Goal: Answer question/provide support: Share knowledge or assist other users

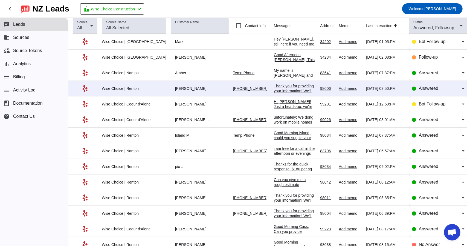
scroll to position [890, 0]
click at [279, 118] on div "unfortunately; We dong work on mobile homes" at bounding box center [295, 120] width 42 height 10
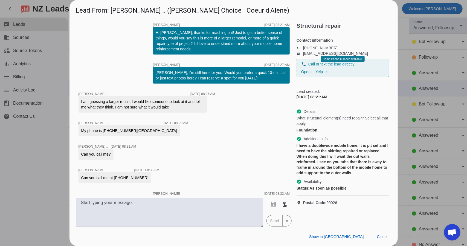
scroll to position [108, 0]
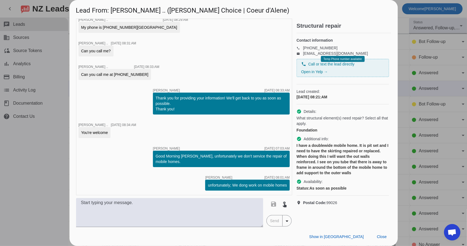
click at [444, 63] on div at bounding box center [233, 123] width 467 height 246
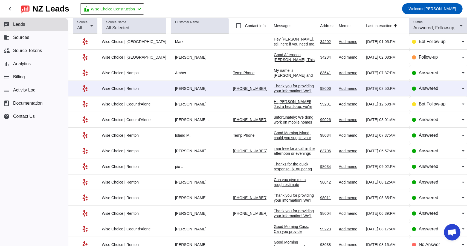
click at [287, 43] on div "Hey [PERSON_NAME], still here if you need me. You've got two easy options: a) Q…" at bounding box center [295, 61] width 42 height 49
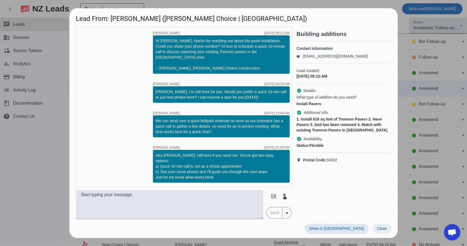
click at [385, 226] on span "Close" at bounding box center [382, 228] width 10 height 4
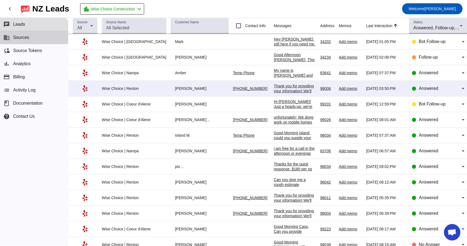
click at [18, 40] on span "Sources" at bounding box center [21, 37] width 16 height 5
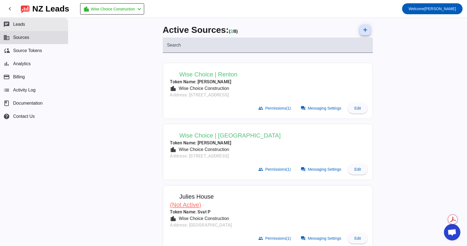
click at [25, 24] on span "Leads" at bounding box center [19, 24] width 12 height 5
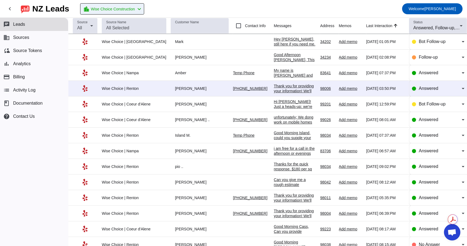
click at [123, 7] on span "Wise Choice Construction" at bounding box center [113, 9] width 44 height 8
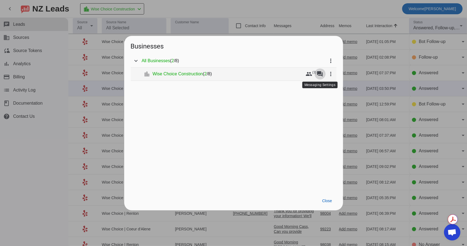
click at [323, 71] on span at bounding box center [319, 73] width 13 height 13
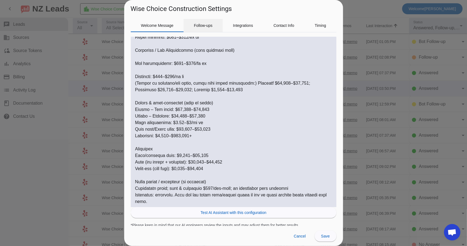
click at [208, 26] on span "Follow-ups" at bounding box center [203, 26] width 19 height 4
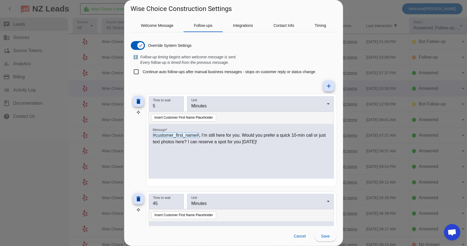
click at [354, 8] on div at bounding box center [233, 123] width 467 height 246
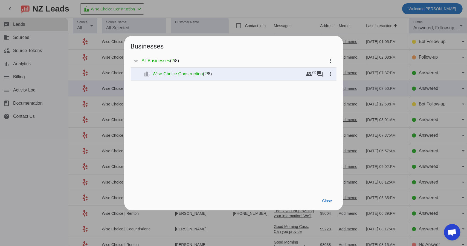
click at [18, 10] on div at bounding box center [233, 123] width 467 height 246
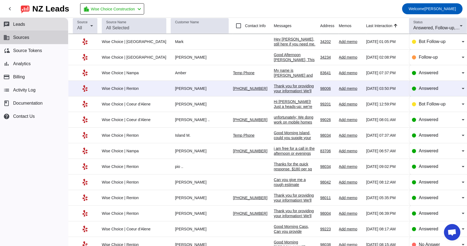
click at [39, 39] on button "business Sources" at bounding box center [34, 37] width 68 height 13
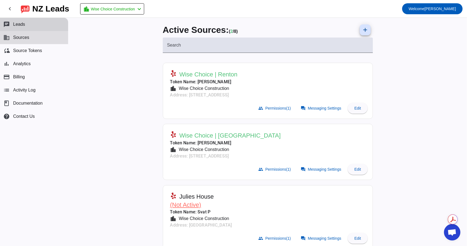
click at [22, 24] on span "Leads" at bounding box center [19, 24] width 12 height 5
